Goal: Transaction & Acquisition: Purchase product/service

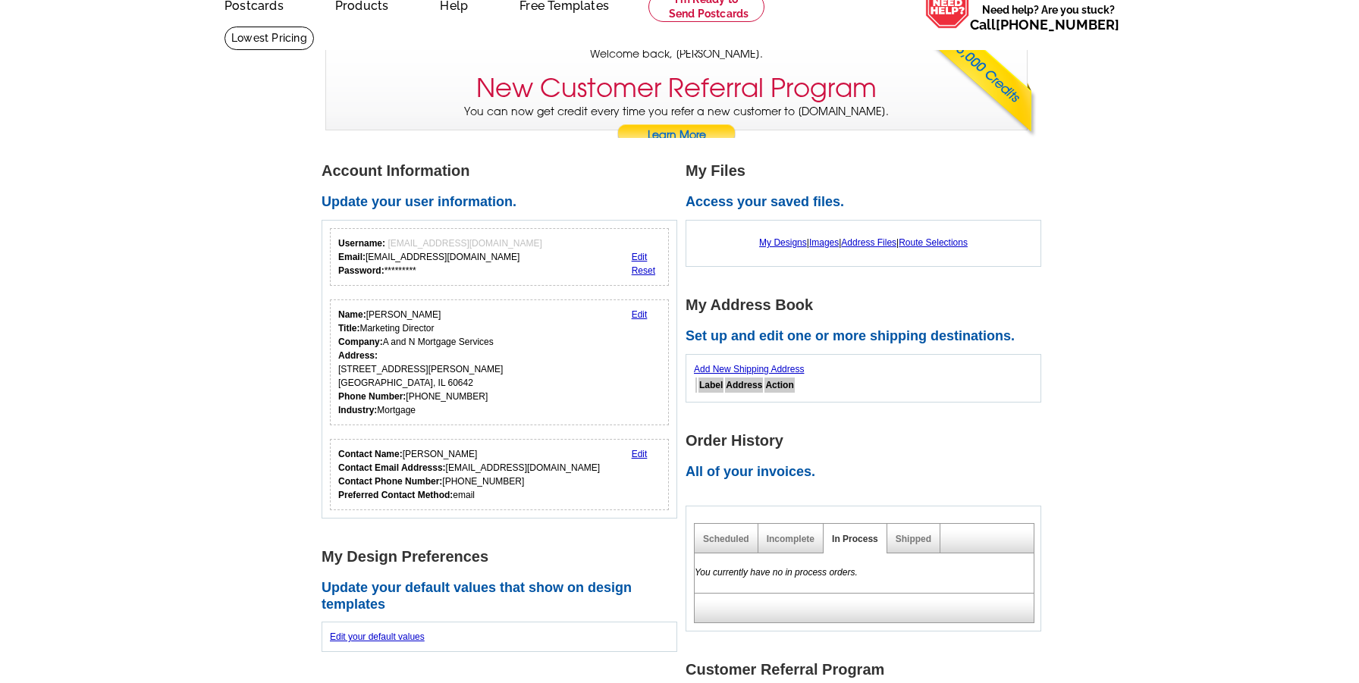
scroll to position [76, 0]
click at [768, 241] on link "My Designs" at bounding box center [783, 242] width 48 height 11
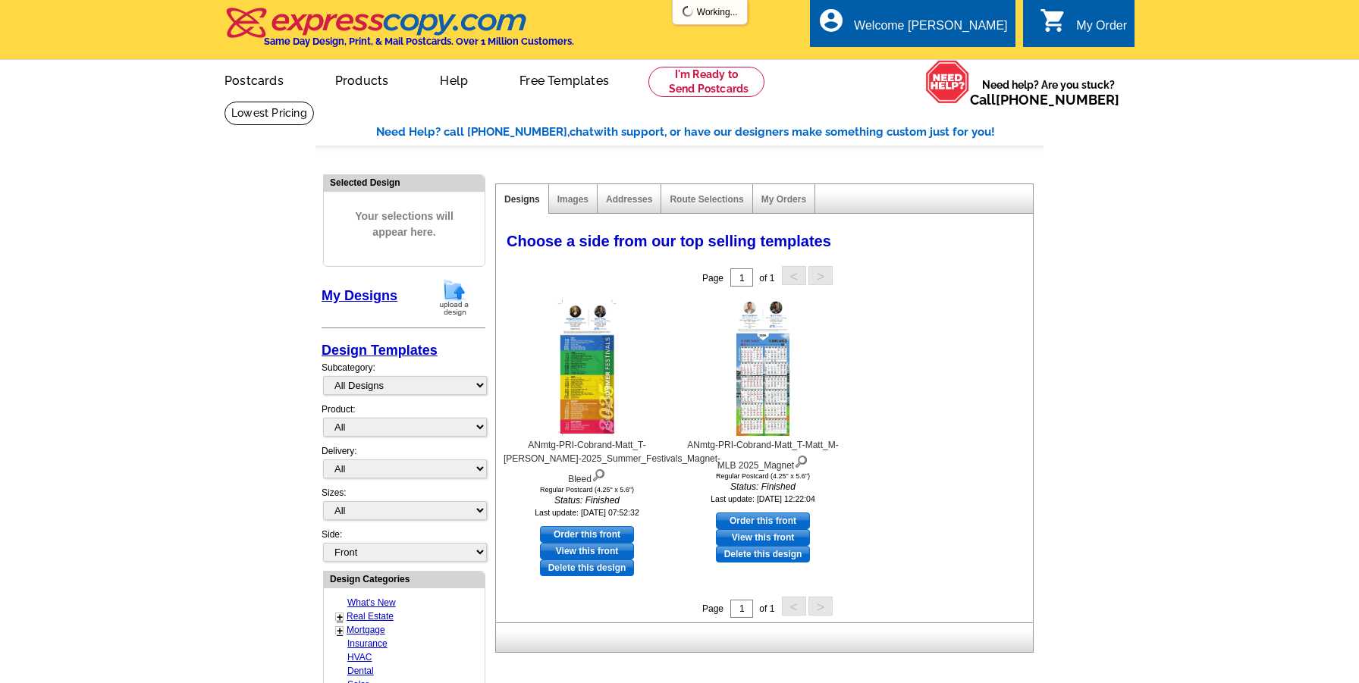
click at [455, 302] on img at bounding box center [454, 297] width 39 height 39
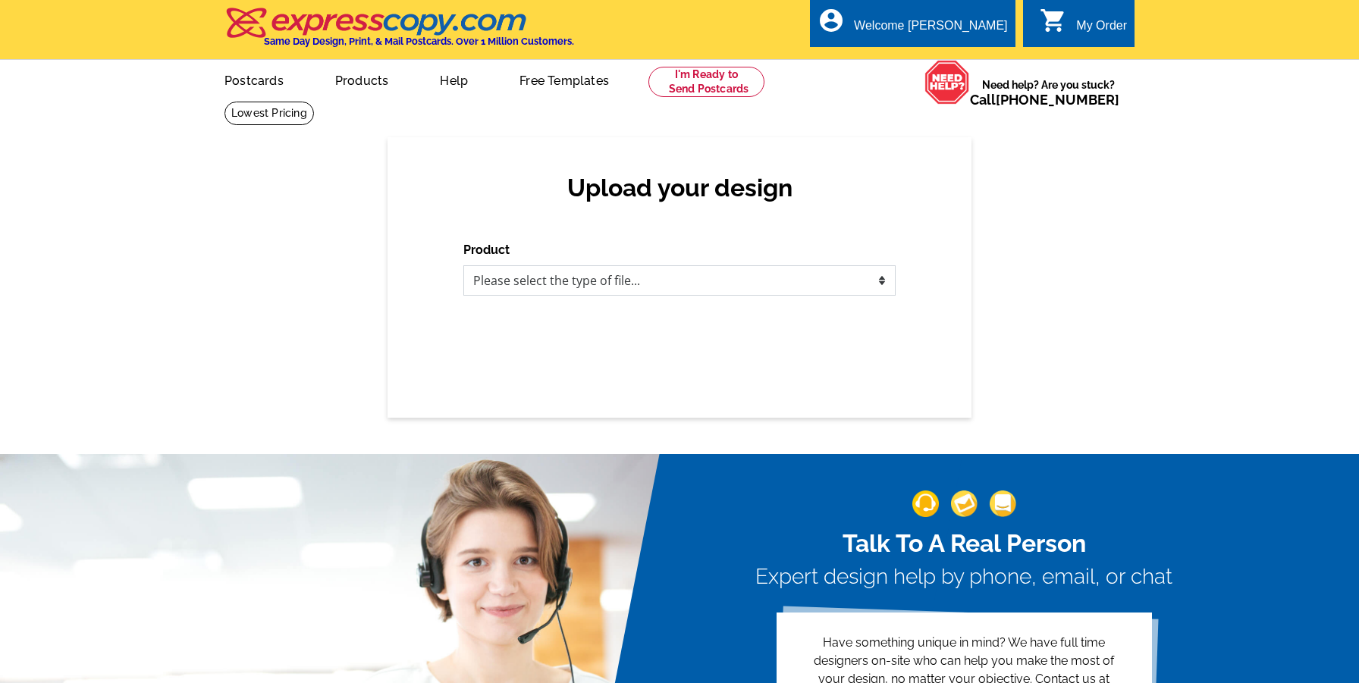
click at [611, 271] on select "Please select the type of file... Postcards Business Cards Letters and flyers G…" at bounding box center [679, 281] width 432 height 30
select select "5"
click at [463, 266] on select "Please select the type of file... Postcards Business Cards Letters and flyers G…" at bounding box center [679, 281] width 432 height 30
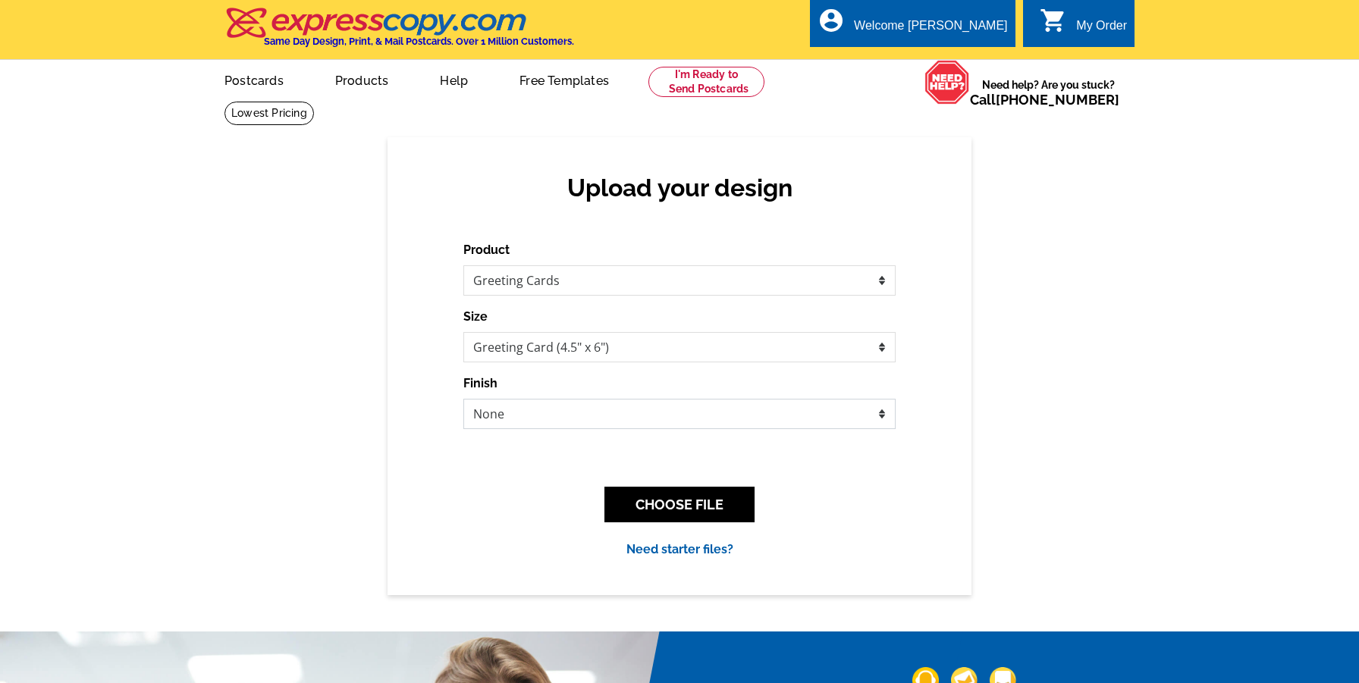
click at [550, 426] on select "None Envelope Mailer" at bounding box center [679, 414] width 432 height 30
drag, startPoint x: 553, startPoint y: 422, endPoint x: 565, endPoint y: 430, distance: 14.7
click at [553, 422] on select "None Envelope Mailer" at bounding box center [679, 414] width 432 height 30
click at [668, 513] on button "CHOOSE FILE" at bounding box center [680, 505] width 150 height 36
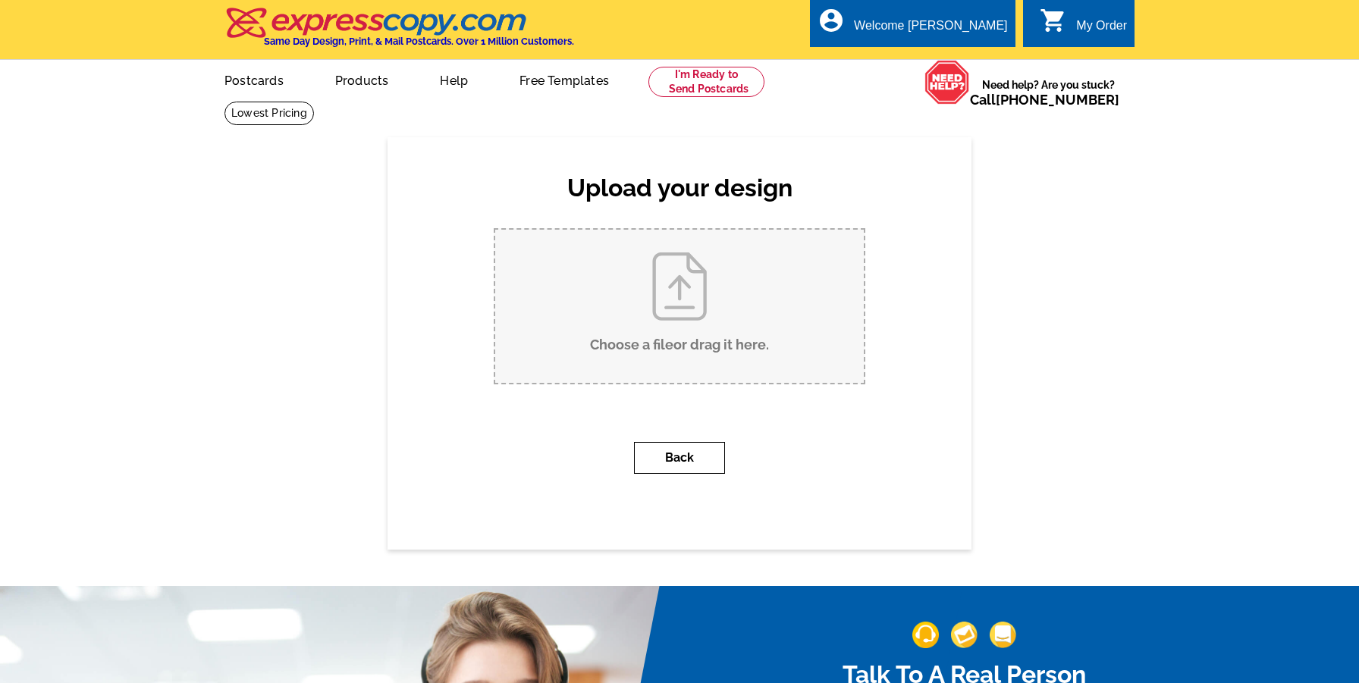
click at [677, 467] on button "Back" at bounding box center [679, 458] width 91 height 32
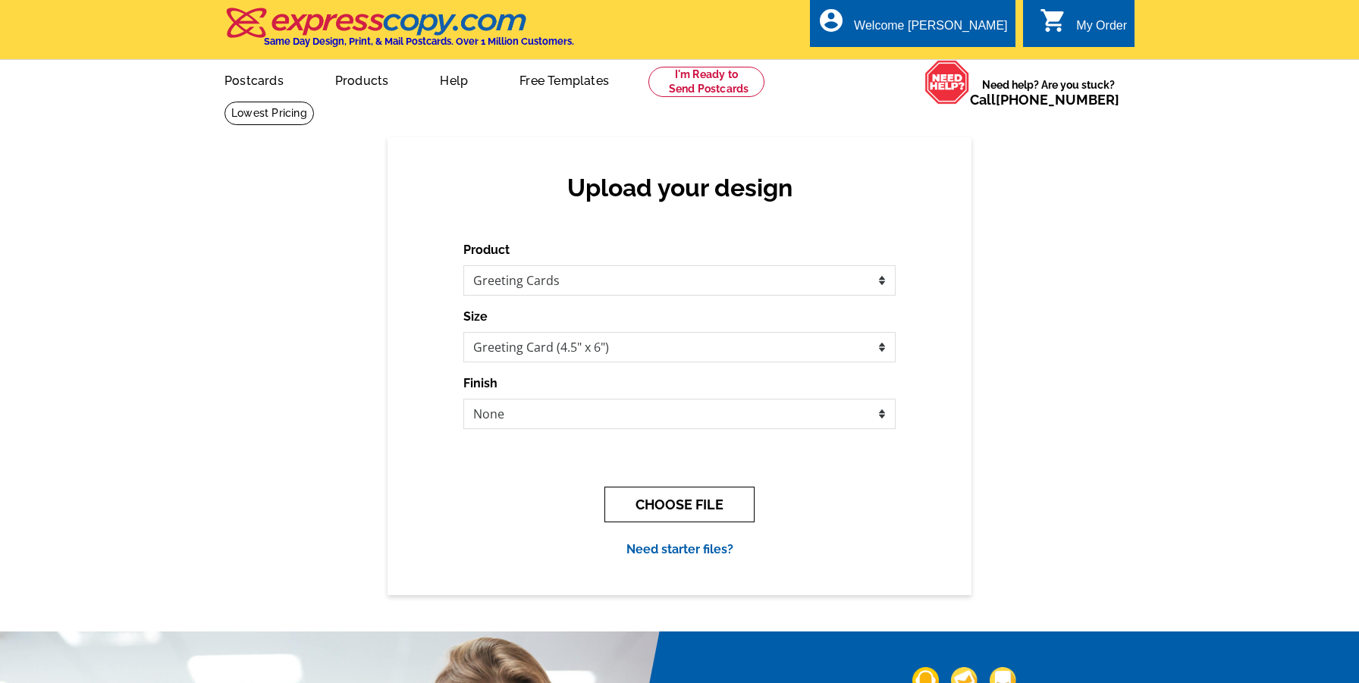
click at [653, 507] on button "CHOOSE FILE" at bounding box center [680, 505] width 150 height 36
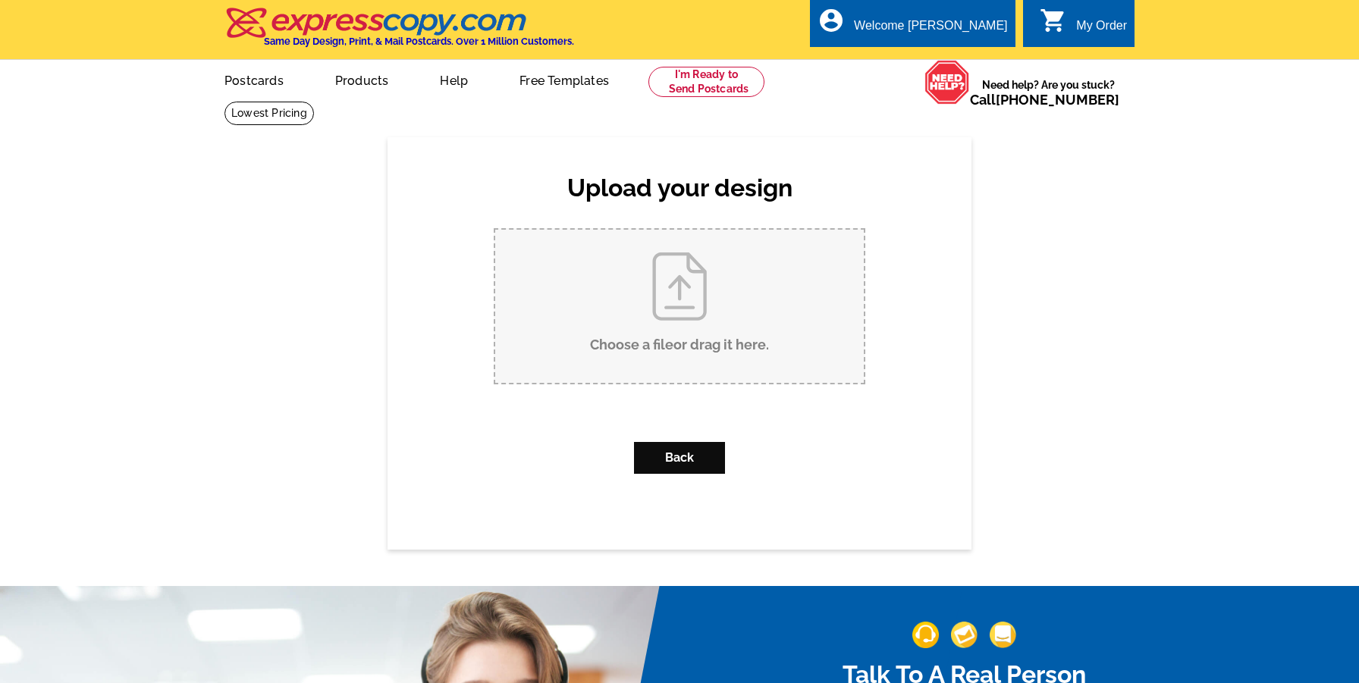
click at [667, 343] on input "Choose a file or drag it here ." at bounding box center [679, 306] width 369 height 153
type input "C:\fakepath\ANmtg-PRI-Cobrand-Brett_H-Sara_W-Promo_Postcard.pdf"
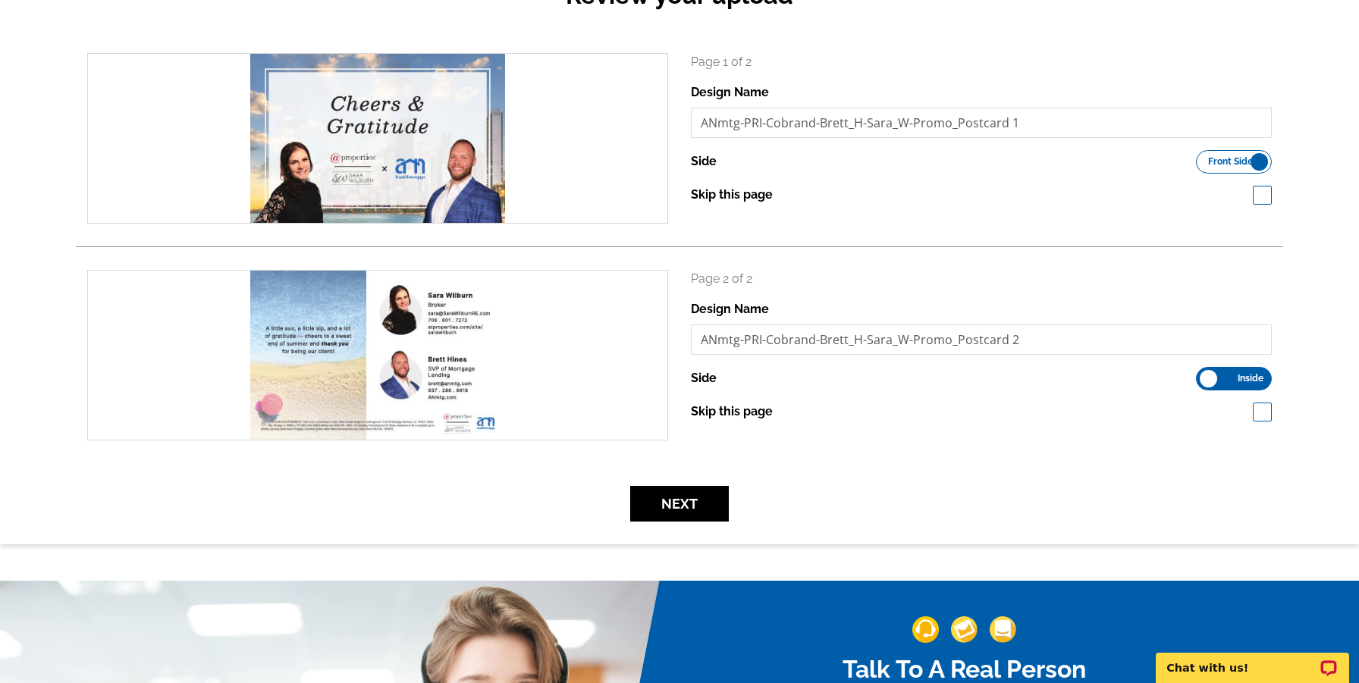
scroll to position [228, 0]
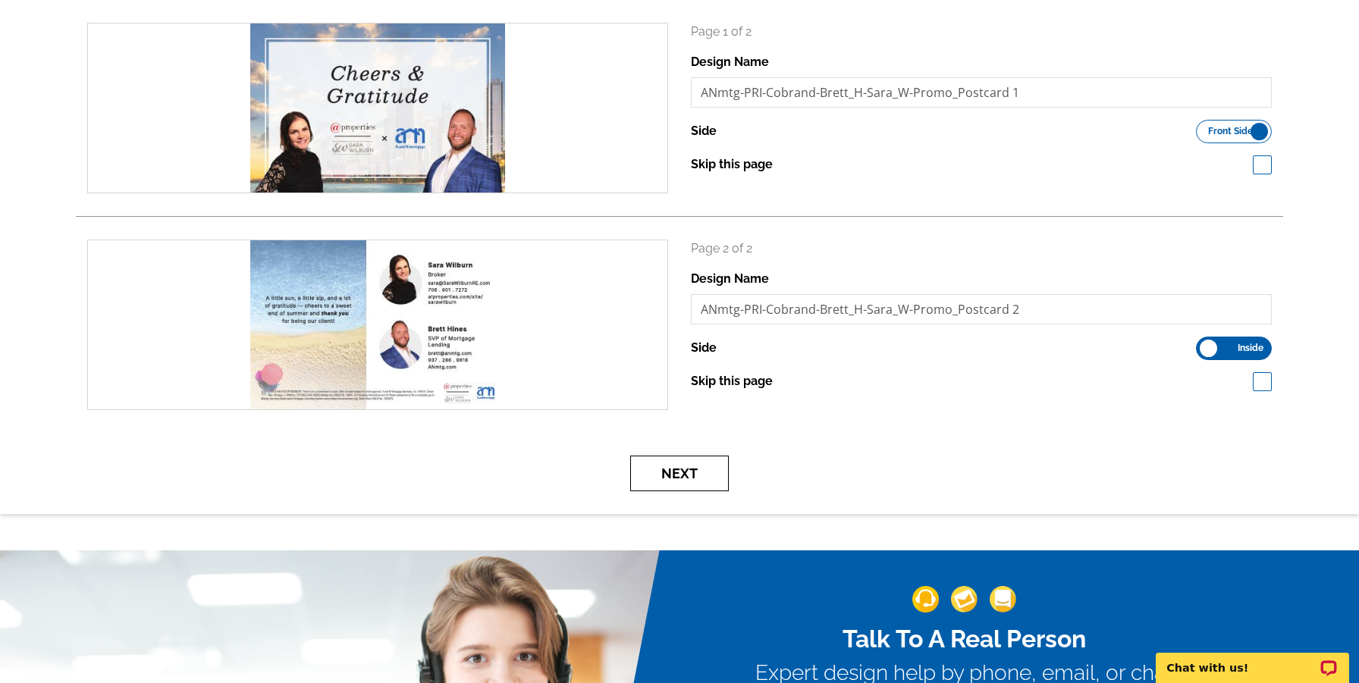
click at [674, 476] on button "Next" at bounding box center [679, 474] width 99 height 36
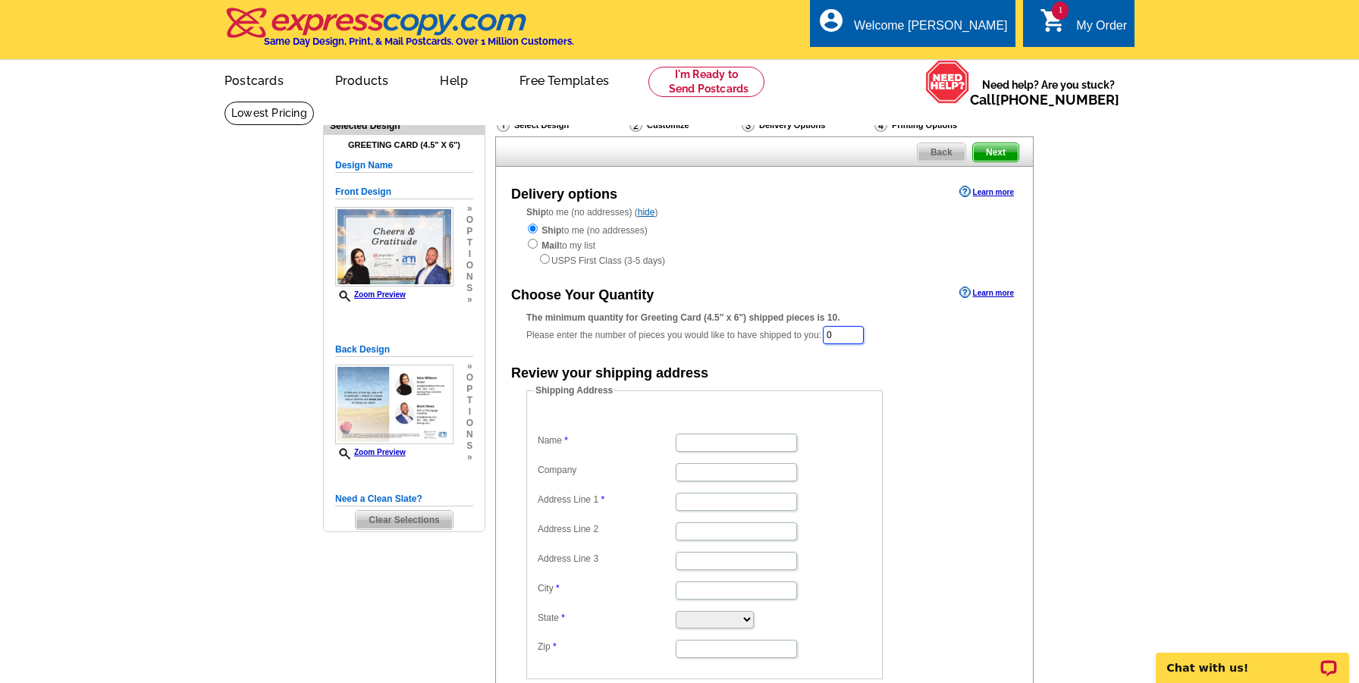
click at [839, 337] on input "0" at bounding box center [843, 335] width 41 height 18
click at [856, 342] on input "651" at bounding box center [844, 336] width 42 height 20
type input "65"
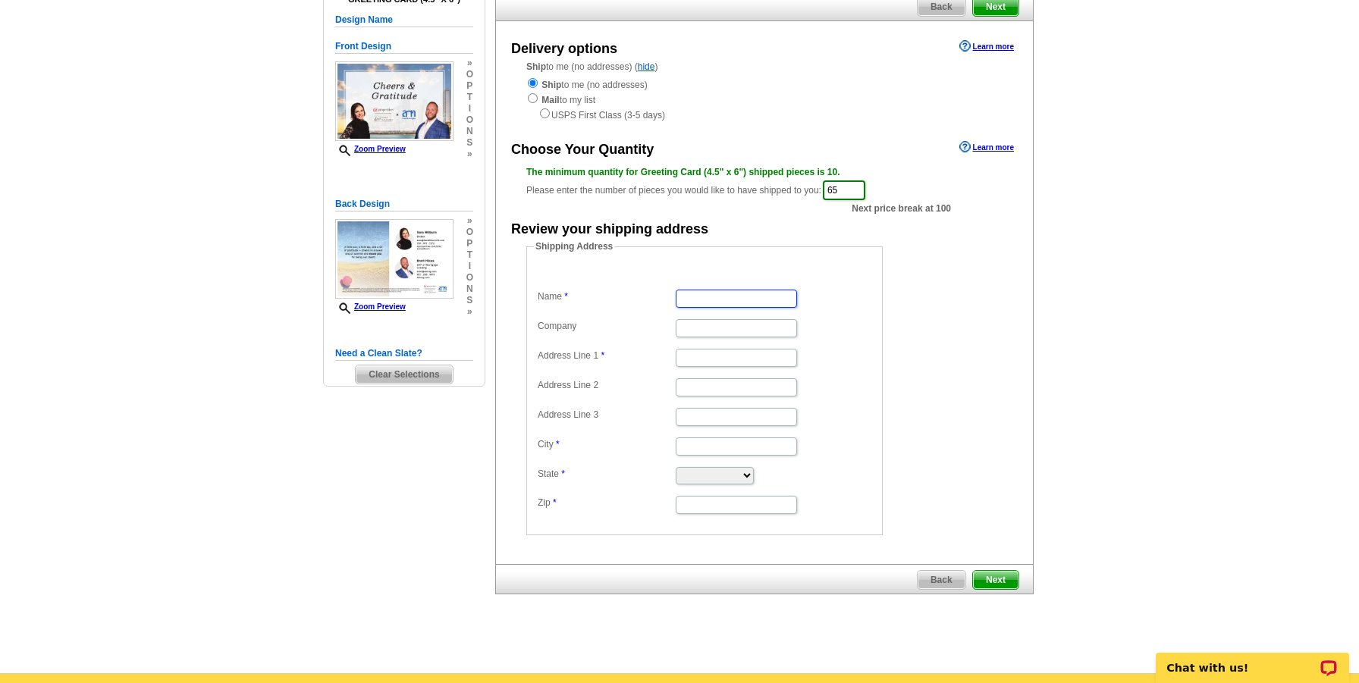
scroll to position [152, 0]
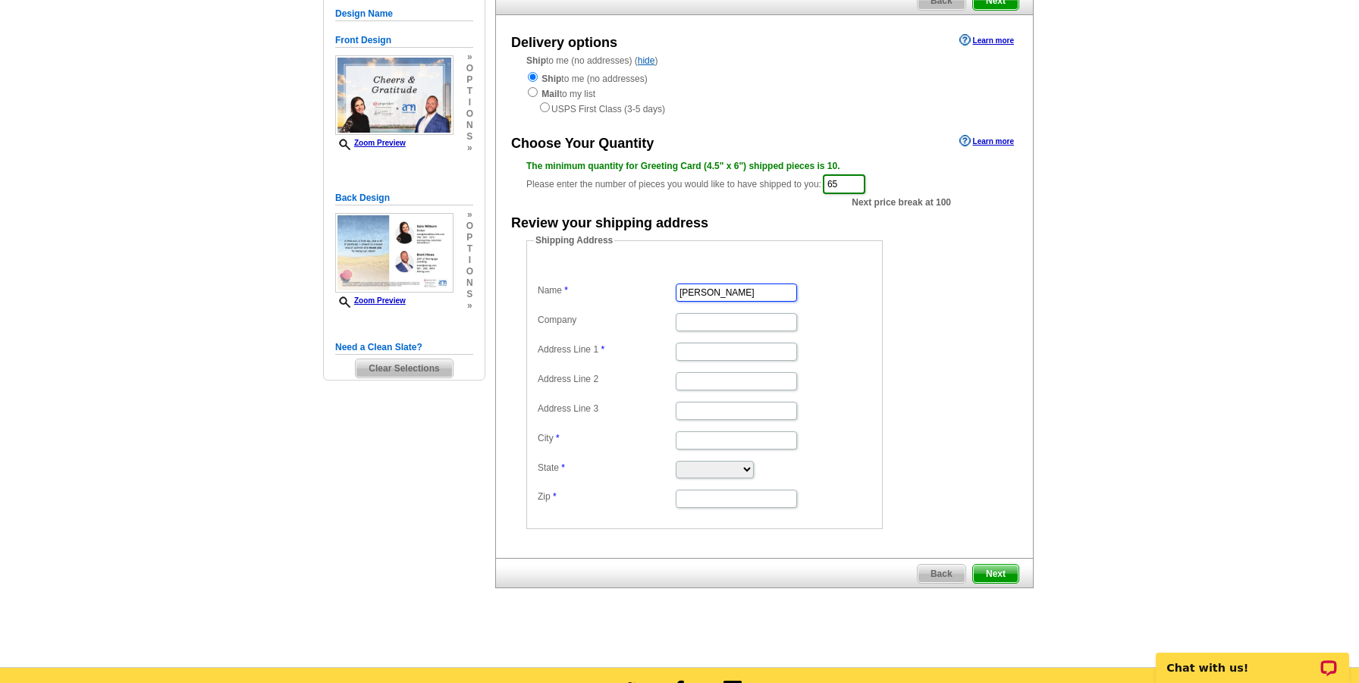
type input "Sara Wilburn"
type input "916 S Waiola Ave"
type input "La Grange"
click at [725, 473] on select "Alabama Alaska Arizona Arkansas California Colorado Connecticut District of Col…" at bounding box center [715, 469] width 78 height 17
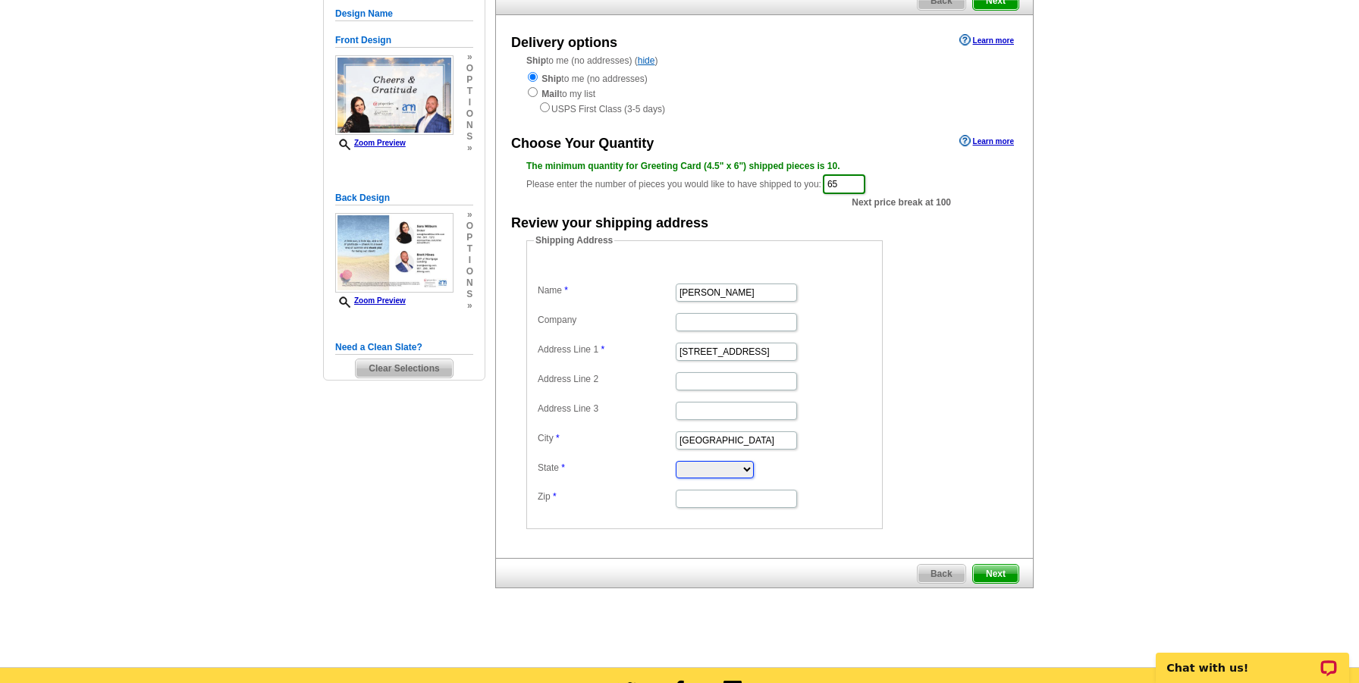
select select "IL"
click at [676, 463] on select "Alabama Alaska Arizona Arkansas California Colorado Connecticut District of Col…" at bounding box center [715, 469] width 78 height 17
click at [730, 502] on input "Zip" at bounding box center [736, 499] width 121 height 18
click at [730, 507] on input "Zip" at bounding box center [736, 499] width 121 height 18
type input "60525"
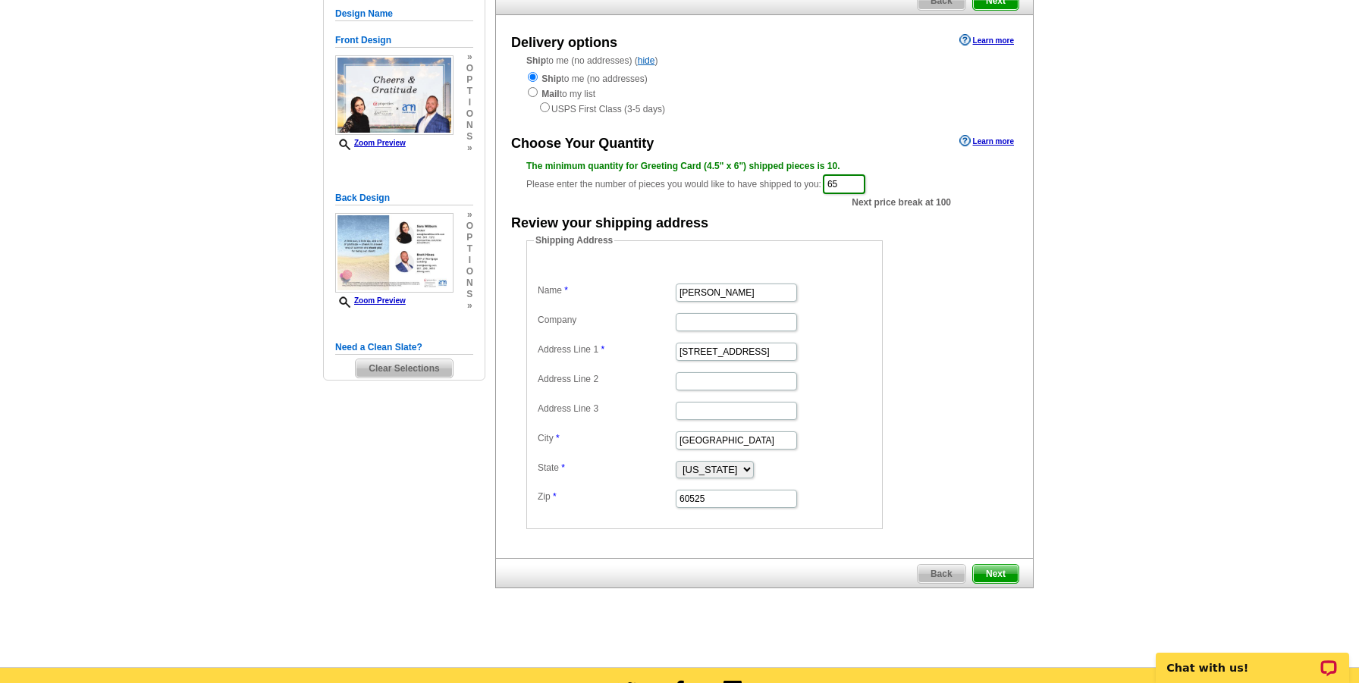
click at [1004, 572] on span "Next" at bounding box center [996, 574] width 46 height 18
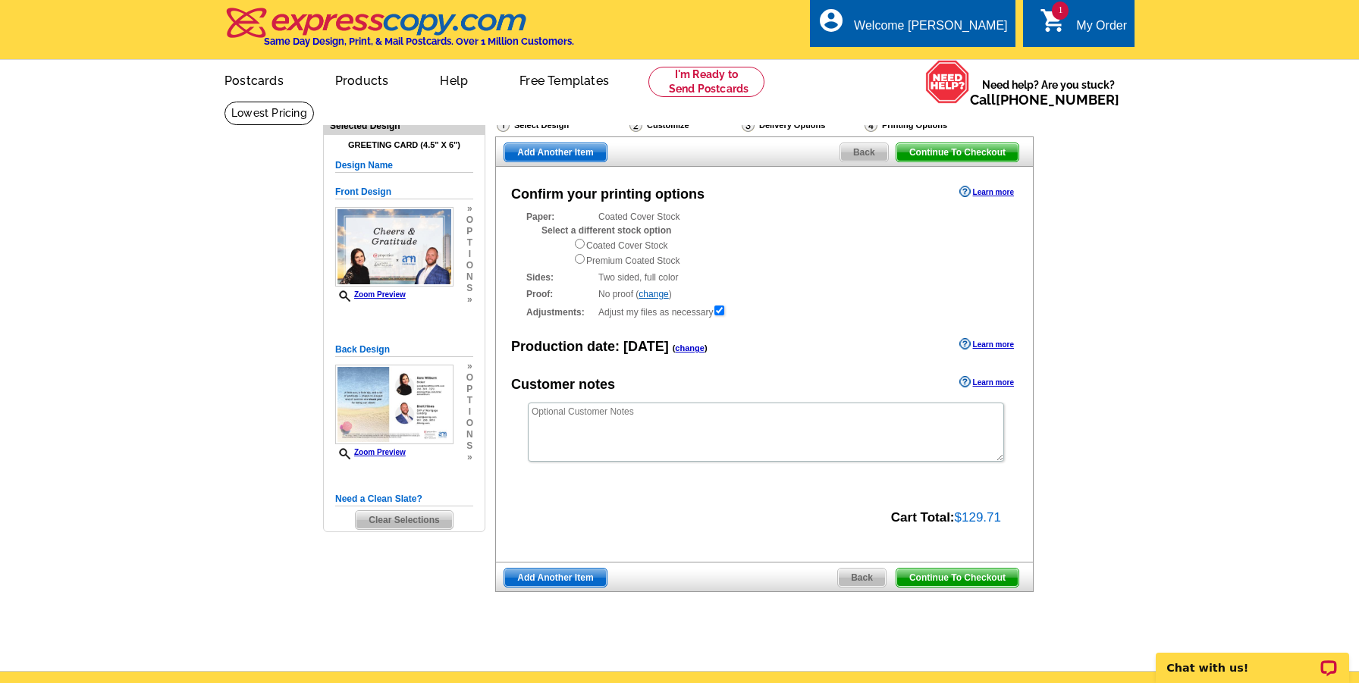
click at [947, 583] on span "Continue To Checkout" at bounding box center [958, 578] width 122 height 18
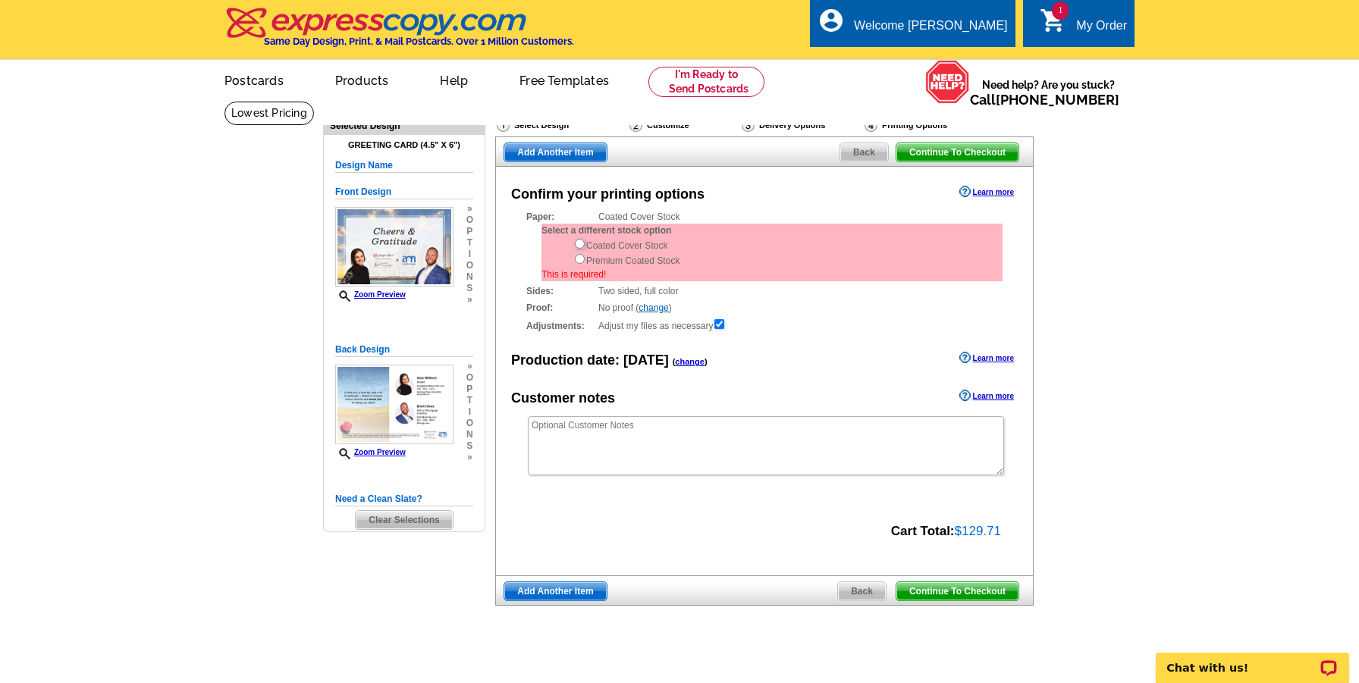
click at [576, 245] on input "radio" at bounding box center [580, 244] width 10 height 10
radio input "true"
